Goal: Task Accomplishment & Management: Use online tool/utility

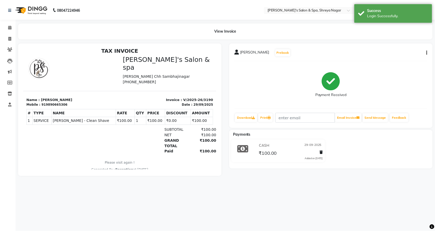
scroll to position [4, 0]
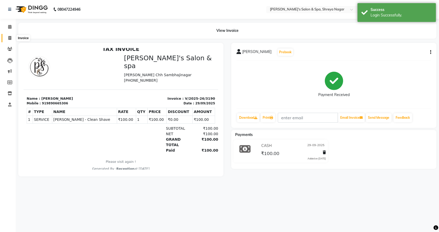
click at [9, 35] on span at bounding box center [9, 38] width 9 height 6
select select "service"
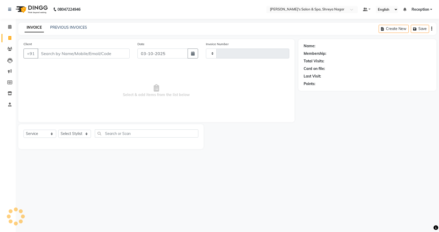
type input "3254"
select select "7591"
click at [91, 51] on input "Client" at bounding box center [84, 54] width 92 height 10
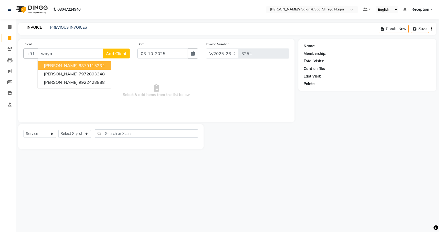
click at [91, 63] on ngb-highlight "8879115234" at bounding box center [92, 65] width 26 height 5
type input "8879115234"
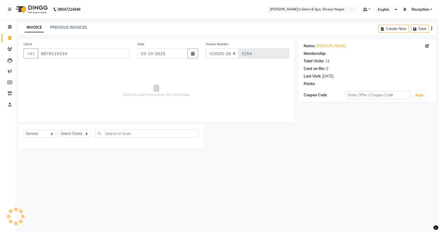
select select "1: Object"
click at [82, 132] on select "Select Stylist [PERSON_NAME] [PERSON_NAME] [PERSON_NAME] Product Reception" at bounding box center [74, 134] width 33 height 8
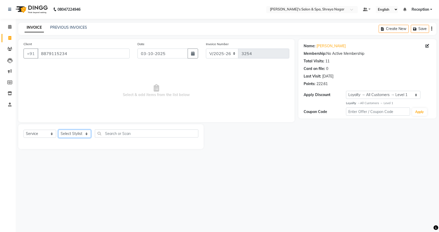
select select "67478"
click at [58, 130] on select "Select Stylist [PERSON_NAME] [PERSON_NAME] [PERSON_NAME] Product Reception" at bounding box center [74, 134] width 33 height 8
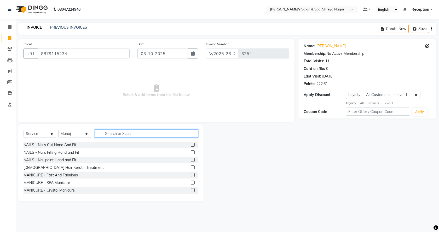
click at [145, 133] on input "text" at bounding box center [146, 134] width 103 height 8
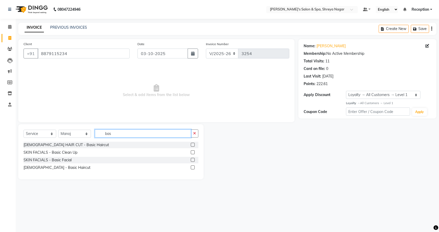
type input "bas"
click at [193, 166] on label at bounding box center [193, 168] width 4 height 4
click at [193, 166] on input "checkbox" at bounding box center [192, 167] width 3 height 3
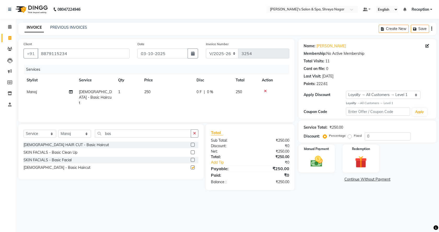
checkbox input "false"
drag, startPoint x: 101, startPoint y: 133, endPoint x: 150, endPoint y: 136, distance: 49.2
click at [150, 136] on input "bas" at bounding box center [143, 134] width 96 height 8
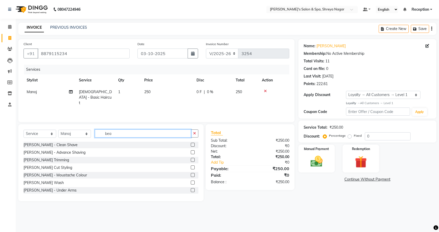
type input "bea"
click at [191, 144] on label at bounding box center [193, 145] width 4 height 4
click at [191, 144] on input "checkbox" at bounding box center [192, 144] width 3 height 3
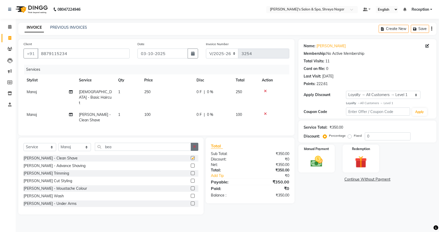
checkbox input "false"
click at [311, 164] on img at bounding box center [316, 161] width 20 height 14
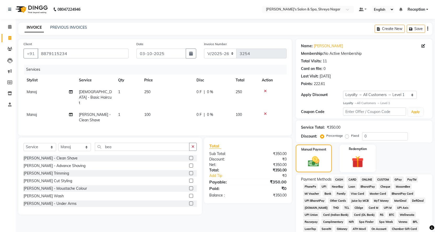
click at [364, 179] on span "ONLINE" at bounding box center [367, 180] width 14 height 6
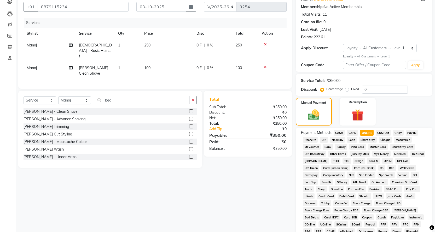
scroll to position [120, 0]
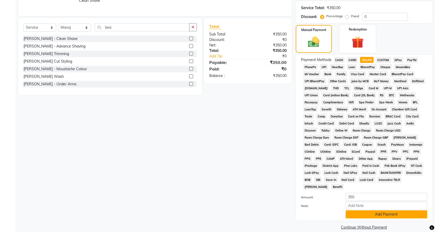
click at [364, 211] on button "Add Payment" at bounding box center [386, 215] width 81 height 8
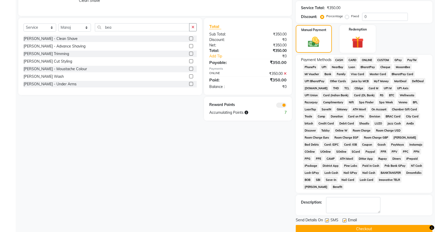
click at [355, 225] on button "Checkout" at bounding box center [364, 229] width 137 height 8
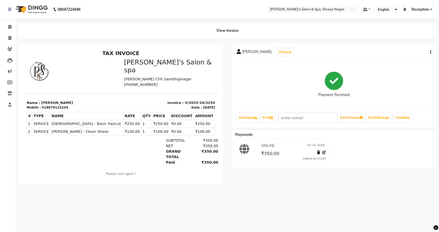
click at [351, 220] on div "08047224946 Select Location × [PERSON_NAME]'s Salon & Spa, Shreya Nagar Default…" at bounding box center [219, 116] width 439 height 232
click at [13, 38] on span at bounding box center [9, 38] width 9 height 6
select select "service"
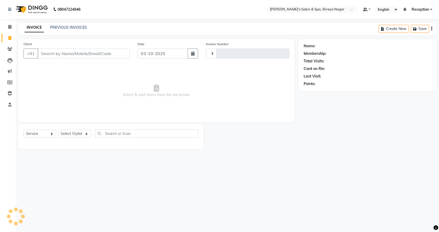
type input "3255"
select select "7591"
drag, startPoint x: 72, startPoint y: 51, endPoint x: 74, endPoint y: 54, distance: 3.4
click at [74, 53] on input "Client" at bounding box center [84, 54] width 92 height 10
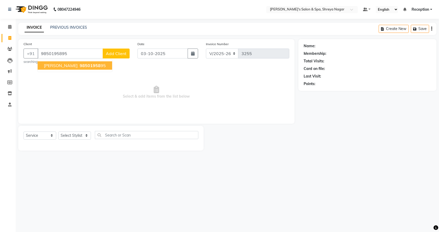
type input "9850195895"
select select "1: Object"
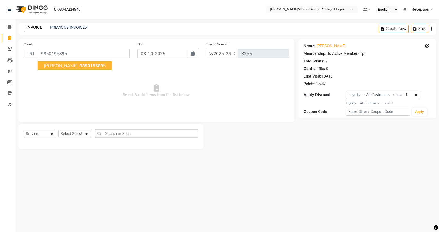
click at [78, 66] on span "[PERSON_NAME]" at bounding box center [61, 65] width 34 height 5
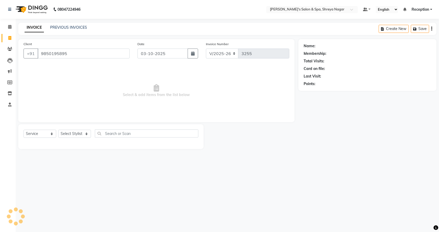
select select "1: Object"
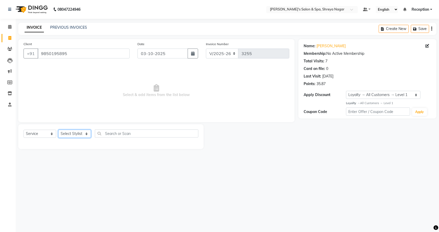
click at [81, 136] on select "Select Stylist [PERSON_NAME] [PERSON_NAME] [PERSON_NAME] Product Reception" at bounding box center [74, 134] width 33 height 8
select select "67478"
click at [58, 130] on select "Select Stylist [PERSON_NAME] [PERSON_NAME] [PERSON_NAME] Product Reception" at bounding box center [74, 134] width 33 height 8
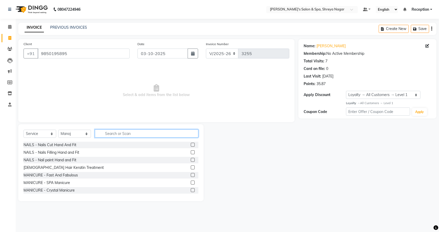
click at [138, 136] on input "text" at bounding box center [146, 134] width 103 height 8
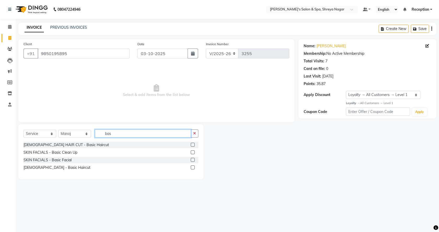
type input "bas"
click at [191, 168] on label at bounding box center [193, 168] width 4 height 4
click at [191, 168] on input "checkbox" at bounding box center [192, 167] width 3 height 3
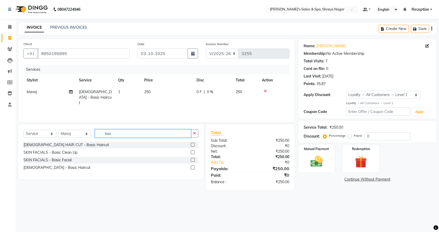
drag, startPoint x: 104, startPoint y: 133, endPoint x: 123, endPoint y: 133, distance: 18.8
click at [123, 133] on input "bas" at bounding box center [143, 134] width 96 height 8
click at [193, 167] on label at bounding box center [193, 168] width 4 height 4
click at [193, 167] on input "checkbox" at bounding box center [192, 167] width 3 height 3
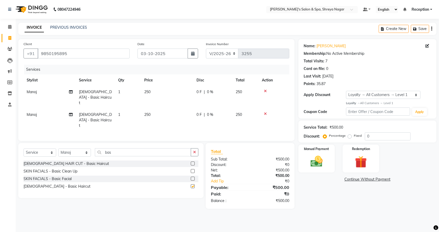
checkbox input "false"
click at [153, 109] on td "250" at bounding box center [167, 120] width 52 height 23
select select "67478"
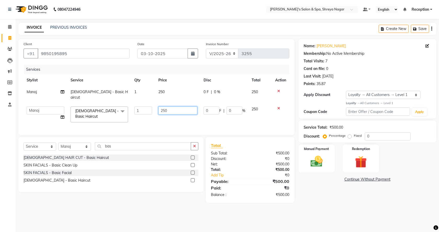
click at [176, 107] on input "250" at bounding box center [177, 111] width 39 height 8
type input "200"
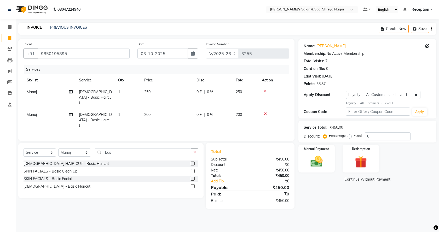
click at [49, 109] on td "Manoj" at bounding box center [50, 120] width 52 height 23
select select "67478"
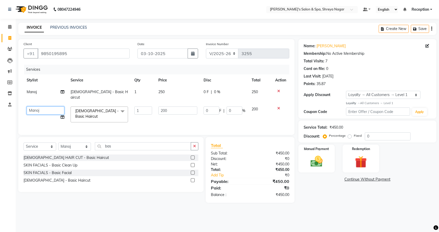
click at [40, 107] on select "[PERSON_NAME] [PERSON_NAME] [PERSON_NAME] Product Reception" at bounding box center [46, 111] width 38 height 8
select select "67480"
click at [319, 169] on div "Manual Payment" at bounding box center [316, 158] width 38 height 29
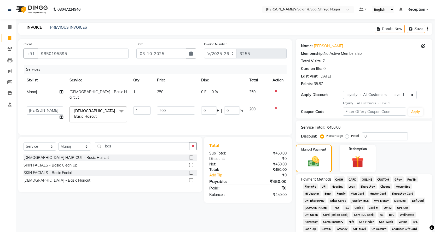
click at [339, 180] on span "CASH" at bounding box center [339, 180] width 11 height 6
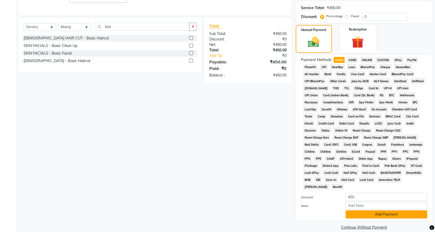
click at [359, 211] on button "Add Payment" at bounding box center [386, 215] width 81 height 8
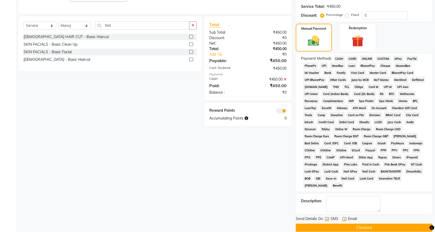
scroll to position [121, 0]
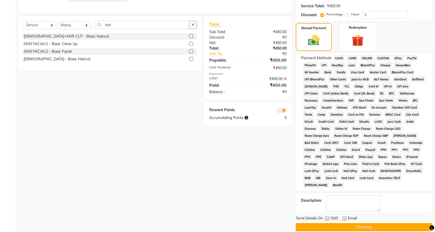
click at [359, 223] on button "Checkout" at bounding box center [364, 227] width 137 height 8
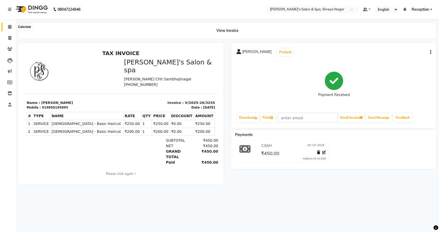
click at [8, 27] on icon at bounding box center [9, 27] width 3 height 4
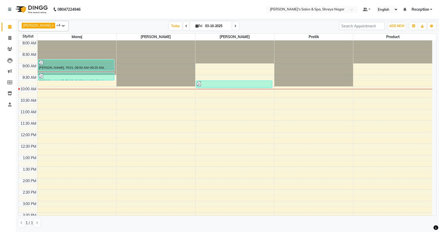
drag, startPoint x: 50, startPoint y: 74, endPoint x: 111, endPoint y: 112, distance: 71.8
click at [109, 112] on div "8:00 AM 8:30 AM 9:00 AM 9:30 AM 10:00 AM 10:30 AM 11:00 AM 11:30 AM 12:00 PM 12…" at bounding box center [225, 212] width 413 height 345
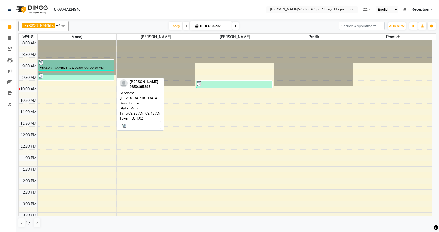
click at [86, 76] on div at bounding box center [76, 75] width 75 height 5
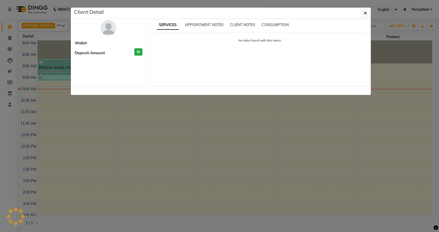
select select "3"
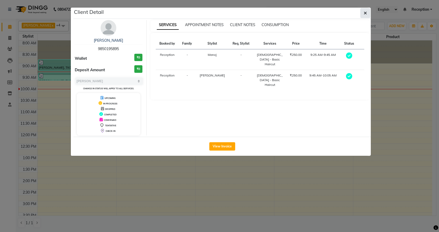
click at [363, 12] on button "button" at bounding box center [365, 13] width 10 height 10
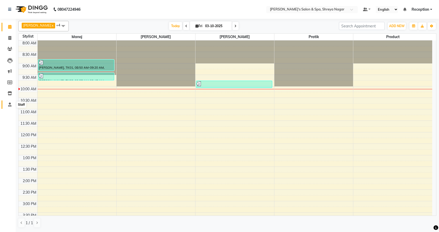
click at [8, 106] on icon at bounding box center [9, 105] width 3 height 4
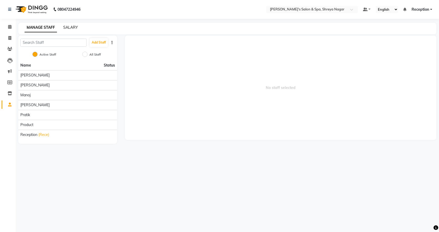
click at [72, 26] on link "SALARY" at bounding box center [70, 27] width 15 height 5
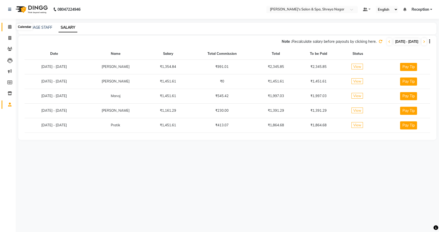
click at [11, 26] on icon at bounding box center [9, 27] width 3 height 4
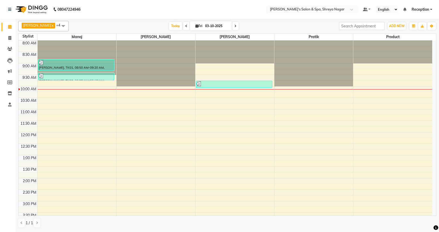
click at [183, 25] on span at bounding box center [186, 26] width 6 height 8
type input "02-10-2025"
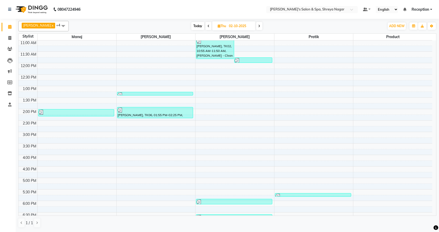
scroll to position [67, 0]
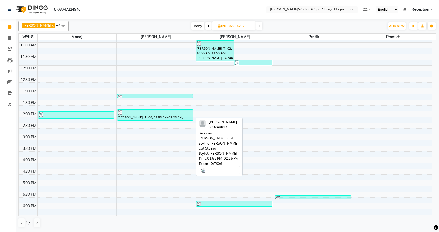
click at [179, 114] on div at bounding box center [155, 112] width 75 height 5
select select "3"
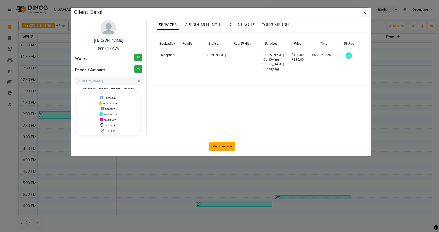
click at [231, 146] on button "View Invoice" at bounding box center [222, 146] width 26 height 8
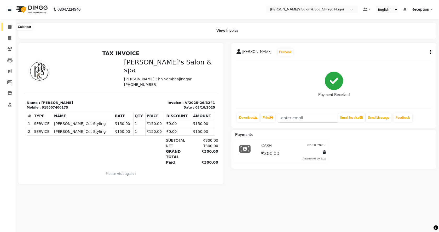
click at [10, 27] on icon at bounding box center [9, 27] width 3 height 4
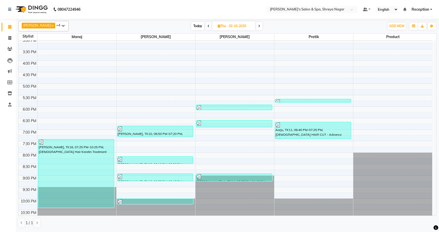
scroll to position [171, 0]
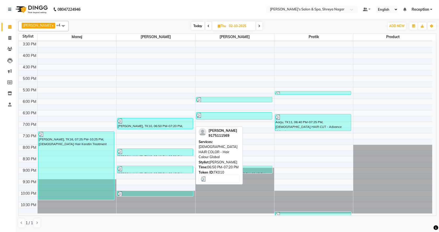
click at [166, 119] on div at bounding box center [155, 121] width 75 height 5
select select "3"
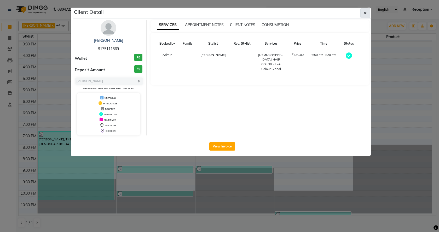
click at [365, 11] on icon "button" at bounding box center [365, 13] width 3 height 4
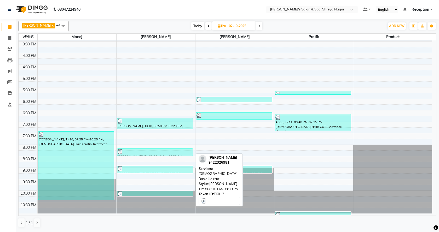
click at [176, 150] on div at bounding box center [155, 151] width 75 height 5
select select "3"
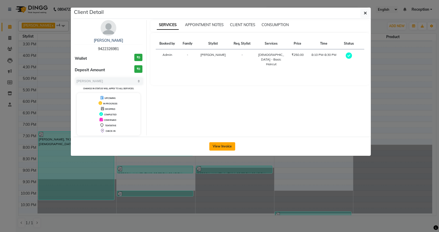
click at [217, 145] on button "View Invoice" at bounding box center [222, 146] width 26 height 8
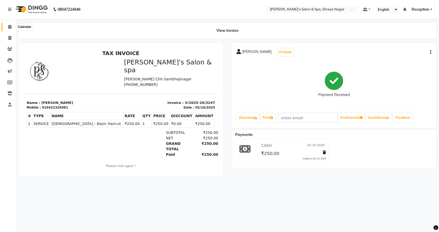
click at [8, 26] on icon at bounding box center [9, 27] width 3 height 4
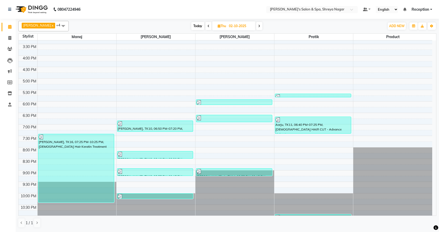
scroll to position [171, 0]
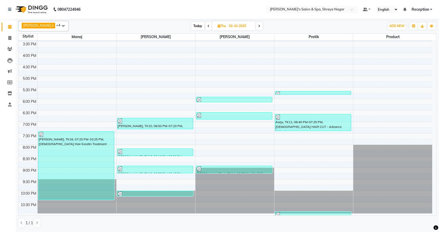
click at [207, 25] on icon at bounding box center [208, 26] width 2 height 3
type input "01-10-2025"
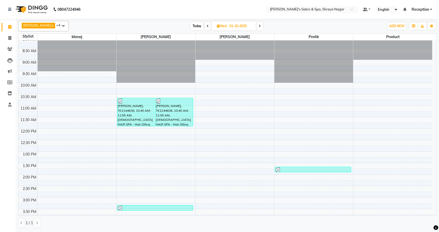
scroll to position [0, 0]
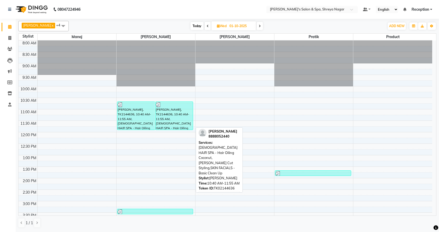
click at [165, 114] on div "[PERSON_NAME], TK2144636, 10:40 AM-11:55 AM, [DEMOGRAPHIC_DATA] HAIR SPA - Hair…" at bounding box center [174, 116] width 38 height 28
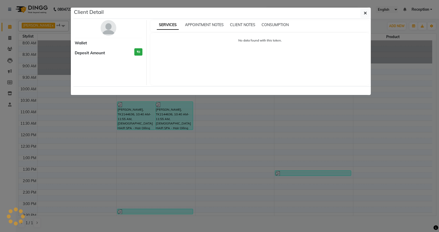
select select "3"
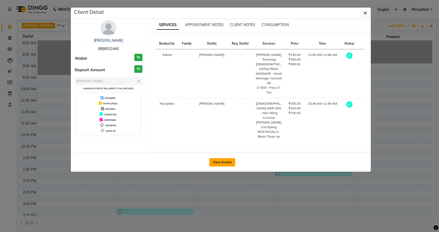
click at [219, 158] on button "View Invoice" at bounding box center [222, 162] width 26 height 8
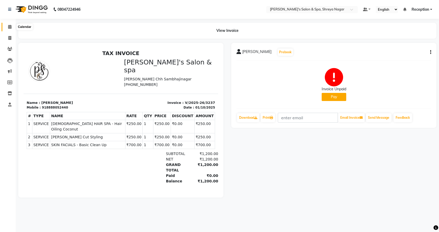
click at [9, 25] on icon at bounding box center [9, 27] width 3 height 4
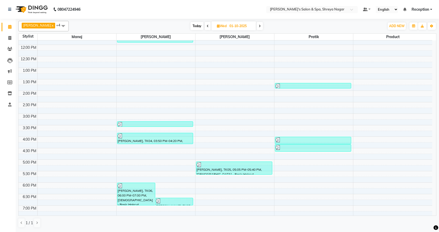
scroll to position [104, 0]
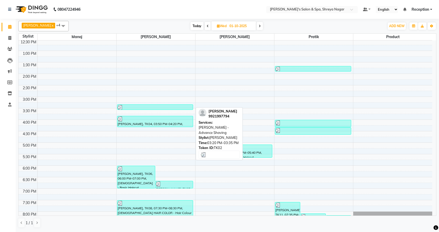
click at [153, 108] on div at bounding box center [155, 107] width 75 height 5
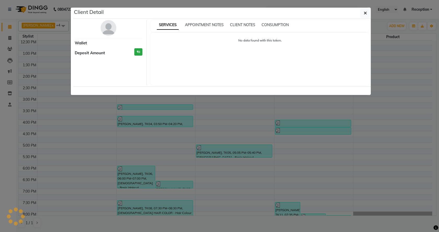
select select "3"
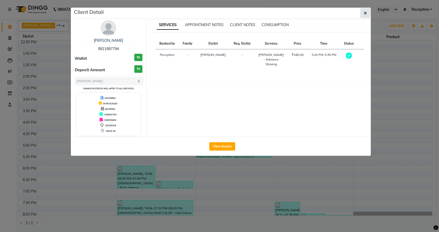
click at [364, 12] on button "button" at bounding box center [365, 13] width 10 height 10
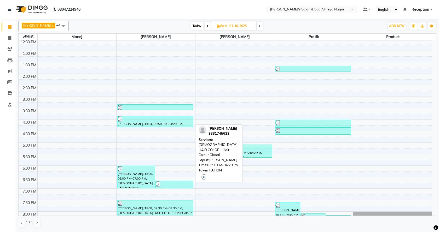
click at [174, 121] on div at bounding box center [155, 118] width 75 height 5
select select "3"
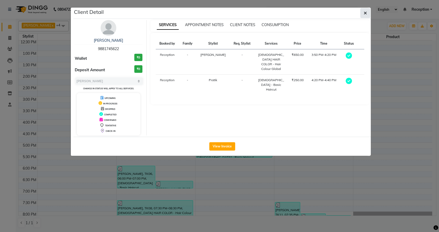
click at [364, 13] on icon "button" at bounding box center [365, 13] width 3 height 4
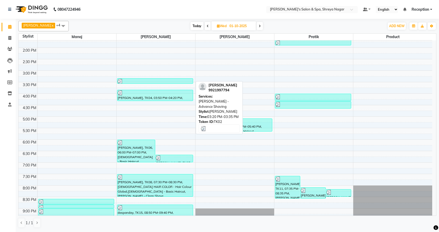
scroll to position [157, 0]
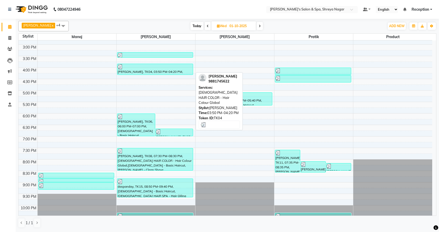
click at [165, 70] on div "[PERSON_NAME], TK04, 03:50 PM-04:20 PM, [DEMOGRAPHIC_DATA] HAIR COLOR - Hair Co…" at bounding box center [155, 69] width 76 height 11
select select "3"
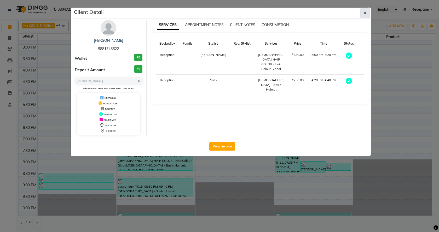
click at [367, 14] on button "button" at bounding box center [365, 13] width 10 height 10
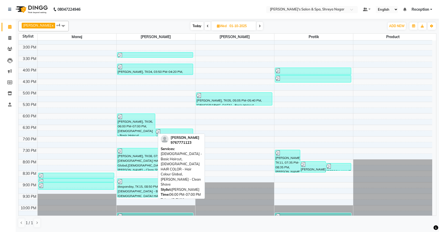
click at [137, 131] on div "[PERSON_NAME], TK06, 06:00 PM-07:00 PM, [DEMOGRAPHIC_DATA] - Basic Haircut,[DEM…" at bounding box center [136, 125] width 38 height 22
select select "3"
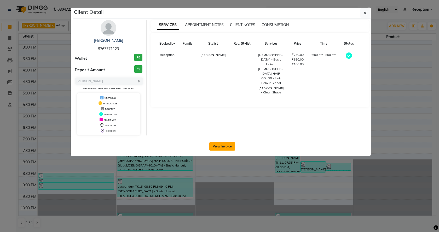
click at [225, 145] on button "View Invoice" at bounding box center [222, 146] width 26 height 8
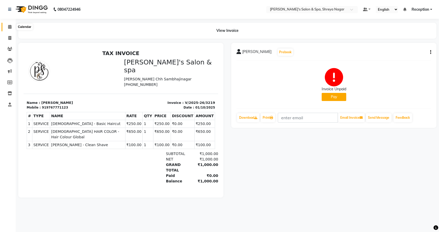
click at [10, 27] on icon at bounding box center [9, 27] width 3 height 4
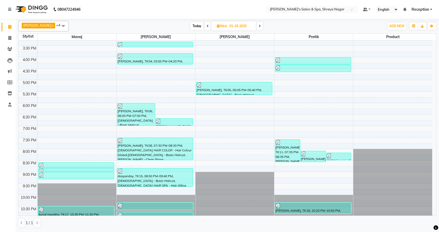
scroll to position [169, 0]
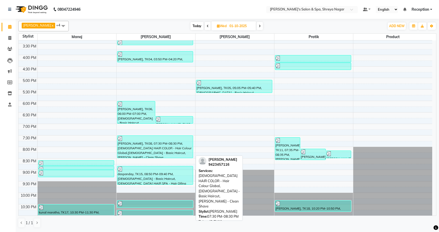
click at [147, 154] on div "[PERSON_NAME], TK08, 07:30 PM-08:30 PM, [DEMOGRAPHIC_DATA] HAIR COLOR - Hair Co…" at bounding box center [155, 147] width 76 height 22
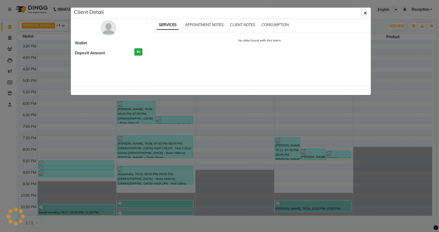
select select "3"
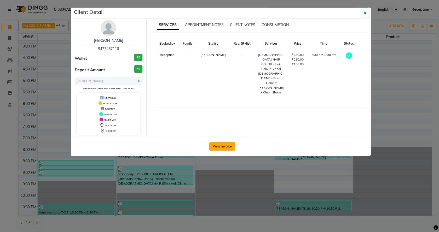
click at [228, 142] on button "View Invoice" at bounding box center [222, 146] width 26 height 8
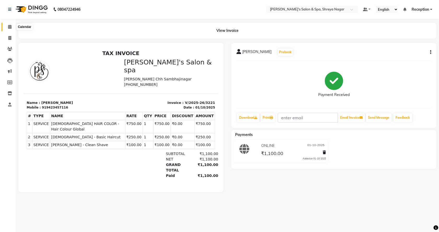
click at [12, 28] on span at bounding box center [9, 27] width 9 height 6
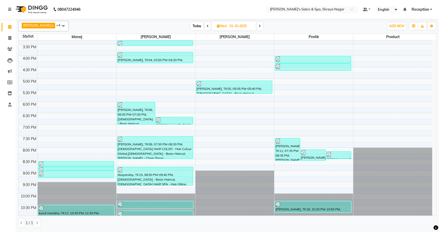
scroll to position [169, 0]
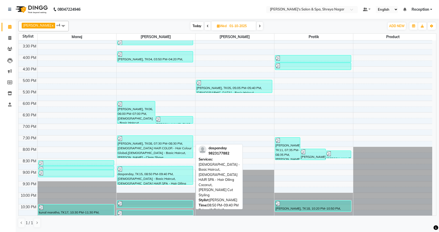
click at [154, 178] on div "daspanday, TK15, 08:50 PM-09:40 PM, [DEMOGRAPHIC_DATA] - Basic Haircut,[DEMOGRA…" at bounding box center [155, 175] width 76 height 18
select select "3"
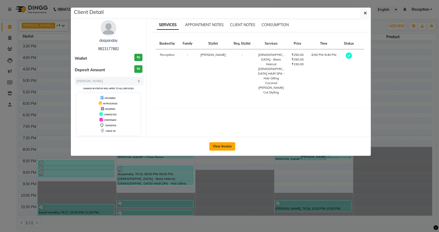
click at [230, 147] on button "View Invoice" at bounding box center [222, 146] width 26 height 8
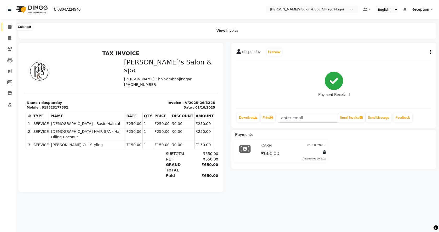
click at [9, 27] on icon at bounding box center [9, 27] width 3 height 4
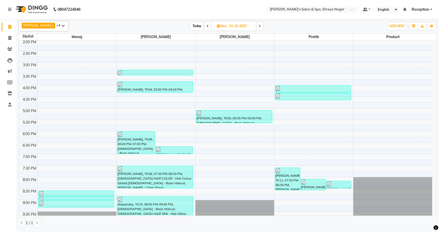
scroll to position [169, 0]
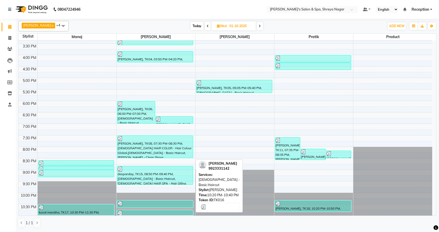
click at [160, 203] on div at bounding box center [155, 203] width 75 height 5
select select "3"
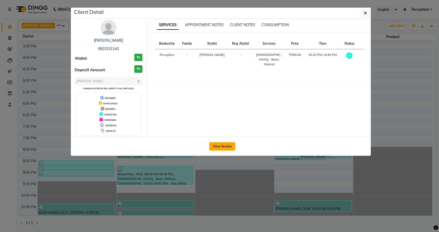
click at [215, 144] on button "View Invoice" at bounding box center [222, 146] width 26 height 8
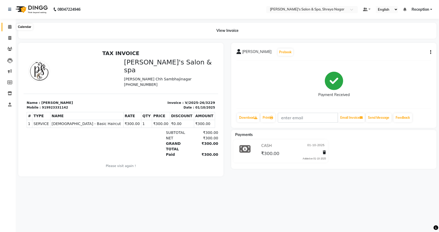
click at [12, 29] on span at bounding box center [9, 27] width 9 height 6
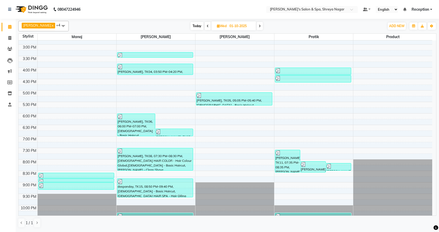
scroll to position [169, 0]
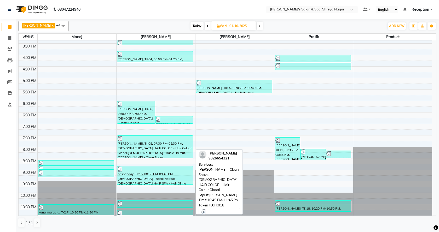
click at [164, 214] on div at bounding box center [155, 213] width 75 height 5
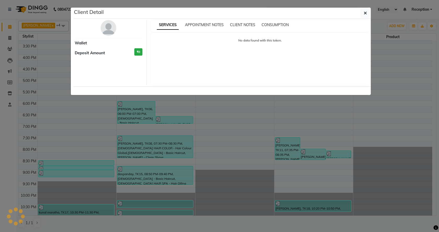
select select "3"
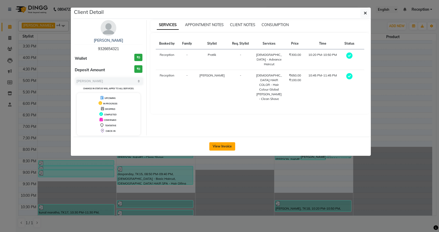
click at [215, 146] on button "View Invoice" at bounding box center [222, 146] width 26 height 8
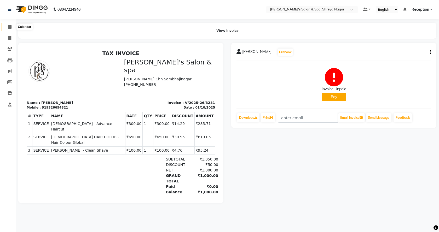
click at [6, 24] on span at bounding box center [9, 27] width 9 height 6
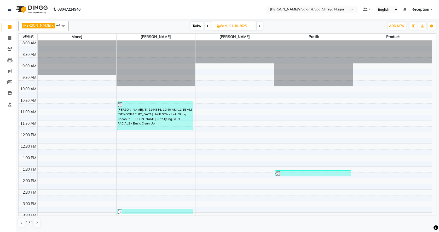
scroll to position [104, 0]
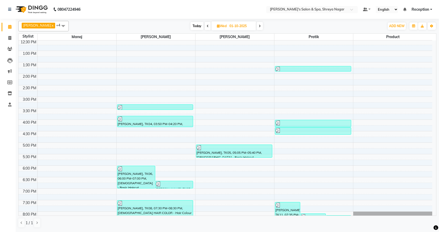
click at [205, 26] on span at bounding box center [208, 26] width 6 height 8
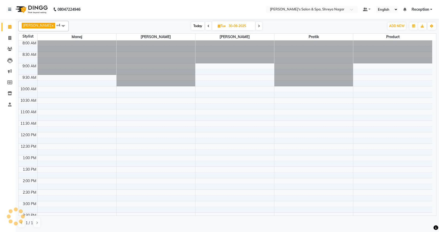
scroll to position [46, 0]
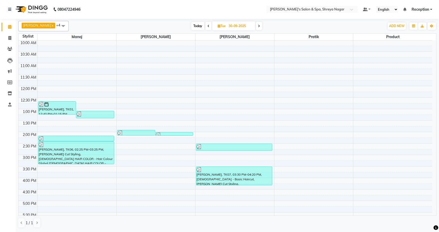
click at [256, 27] on span at bounding box center [259, 26] width 6 height 8
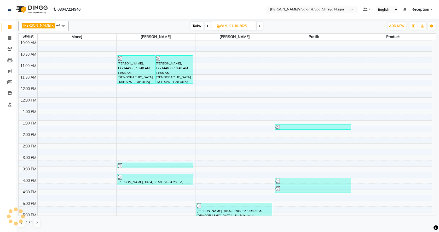
click at [259, 27] on icon at bounding box center [260, 26] width 2 height 3
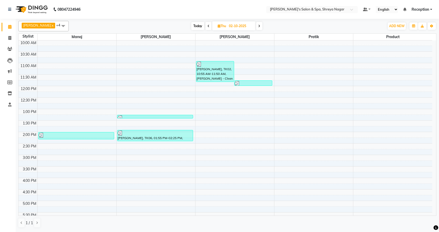
click at [258, 27] on icon at bounding box center [259, 26] width 2 height 3
type input "03-10-2025"
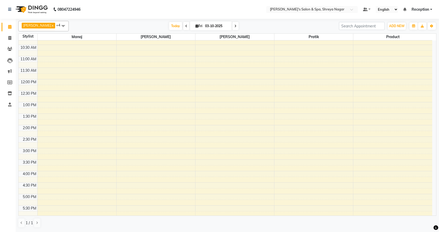
scroll to position [0, 0]
